Goal: Find specific page/section: Find specific page/section

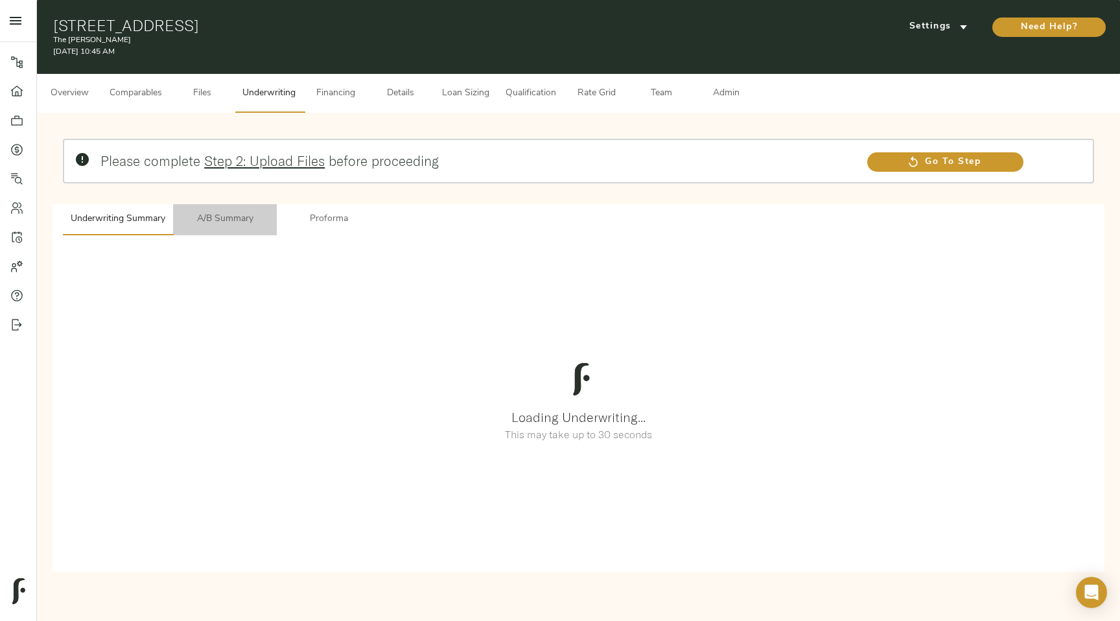
click at [220, 222] on span "A/B Summary" at bounding box center [225, 219] width 88 height 16
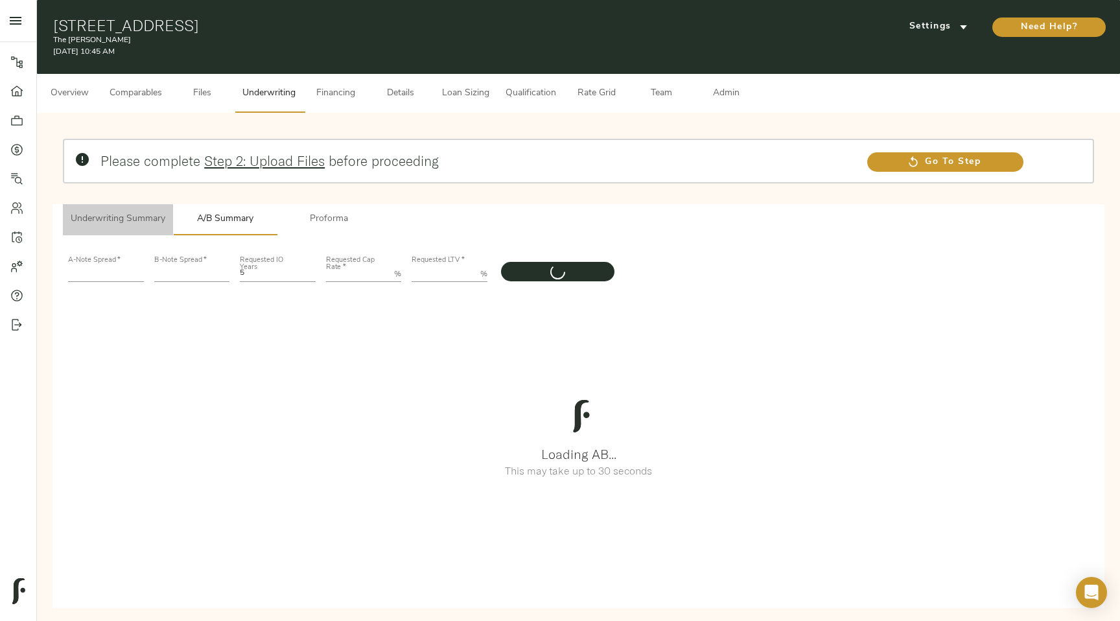
click at [100, 218] on span "Underwriting Summary" at bounding box center [118, 219] width 95 height 16
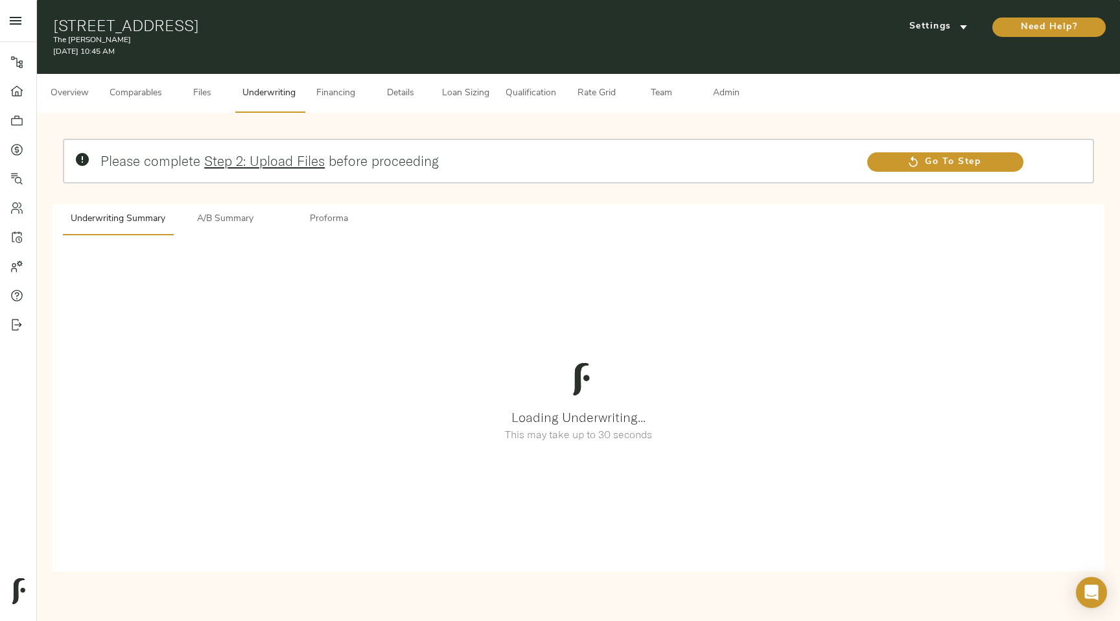
click at [334, 99] on span "Financing" at bounding box center [335, 94] width 49 height 16
